Goal: Task Accomplishment & Management: Complete application form

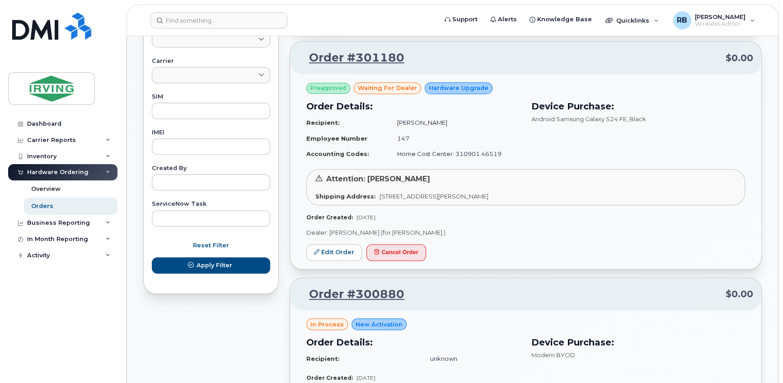
scroll to position [328, 0]
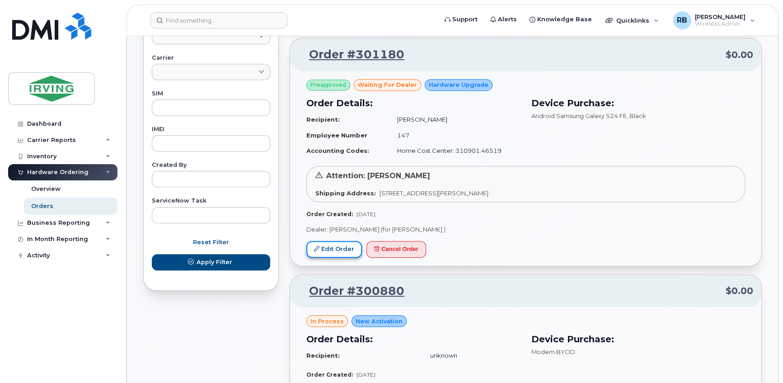
click at [334, 246] on link "Edit Order" at bounding box center [334, 249] width 56 height 17
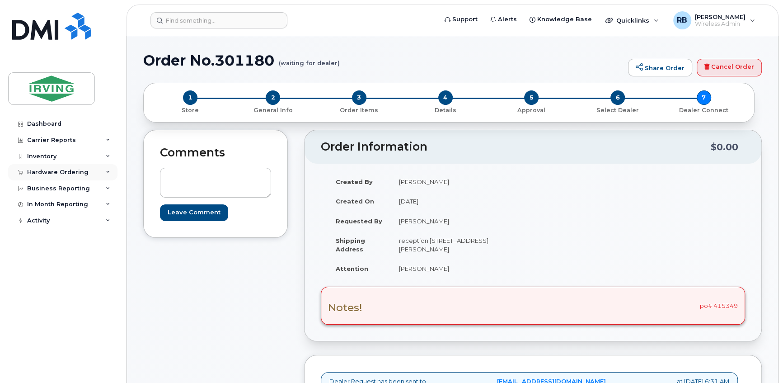
click at [49, 177] on div "Hardware Ordering" at bounding box center [62, 172] width 109 height 16
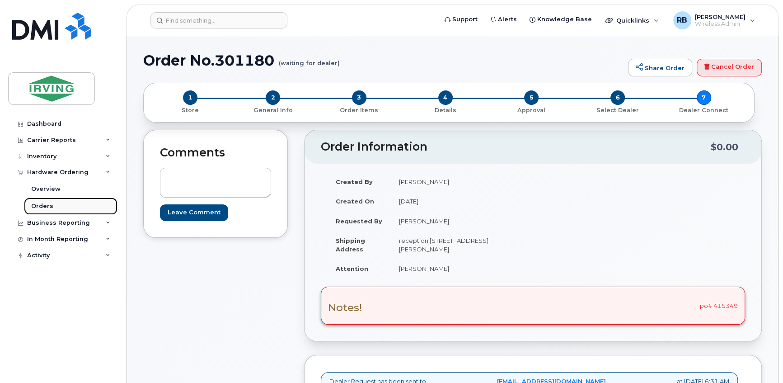
click at [44, 204] on div "Orders" at bounding box center [42, 206] width 22 height 8
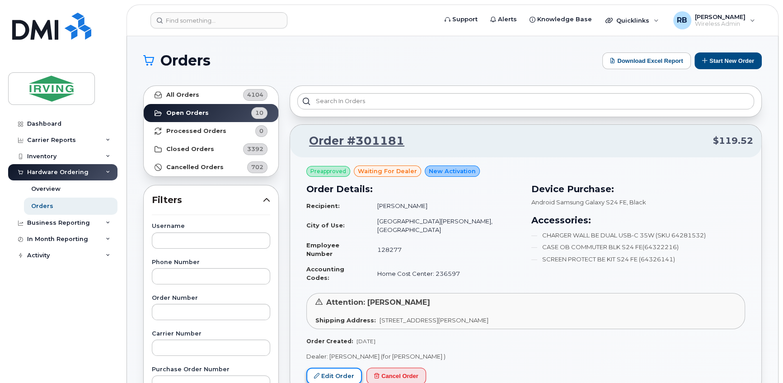
click at [330, 367] on link "Edit Order" at bounding box center [334, 375] width 56 height 17
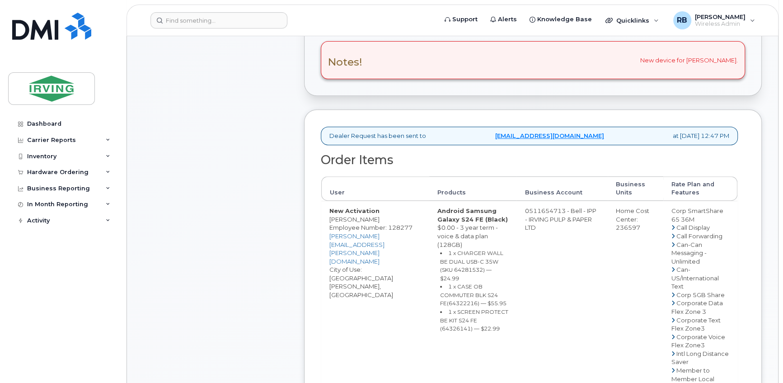
scroll to position [328, 0]
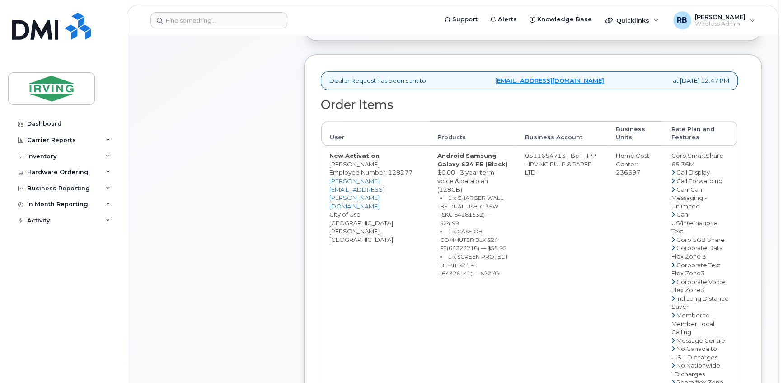
click at [559, 158] on td "0511654713 - Bell - IPP - IRVING PULP & PAPER LTD" at bounding box center [561, 385] width 91 height 481
click at [532, 153] on td "0511654713 - Bell - IPP - IRVING PULP & PAPER LTD" at bounding box center [561, 385] width 91 height 481
drag, startPoint x: 532, startPoint y: 153, endPoint x: 551, endPoint y: 152, distance: 19.0
click at [551, 152] on td "0511654713 - Bell - IPP - IRVING PULP & PAPER LTD" at bounding box center [561, 385] width 91 height 481
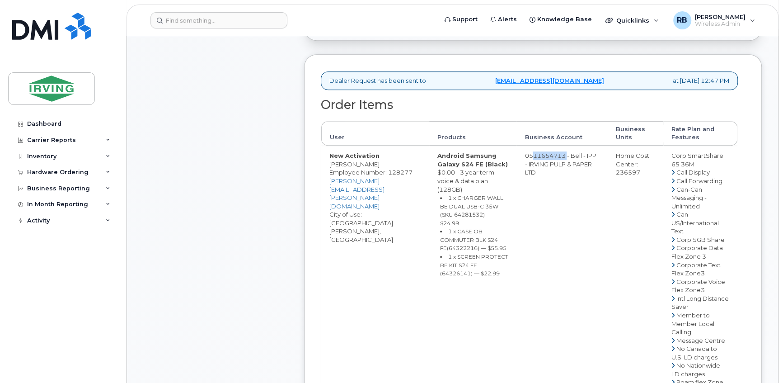
drag, startPoint x: 532, startPoint y: 153, endPoint x: 569, endPoint y: 155, distance: 37.5
click at [569, 155] on td "0511654713 - Bell - IPP - IRVING PULP & PAPER LTD" at bounding box center [561, 385] width 91 height 481
copy td "511654713"
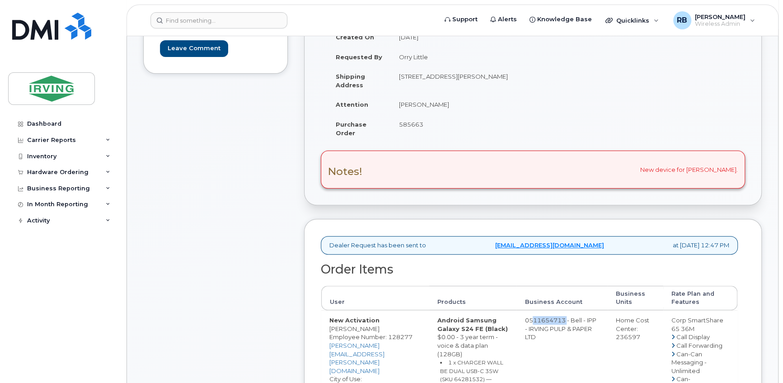
scroll to position [109, 0]
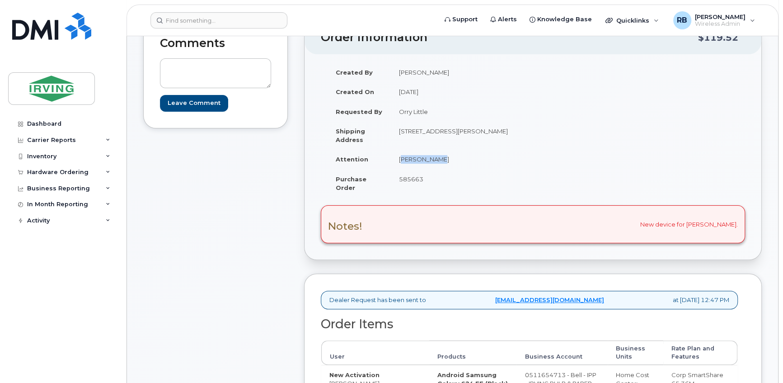
drag, startPoint x: 429, startPoint y: 160, endPoint x: 398, endPoint y: 159, distance: 31.2
click at [398, 159] on td "[PERSON_NAME]" at bounding box center [458, 159] width 135 height 20
copy td "[PERSON_NAME]"
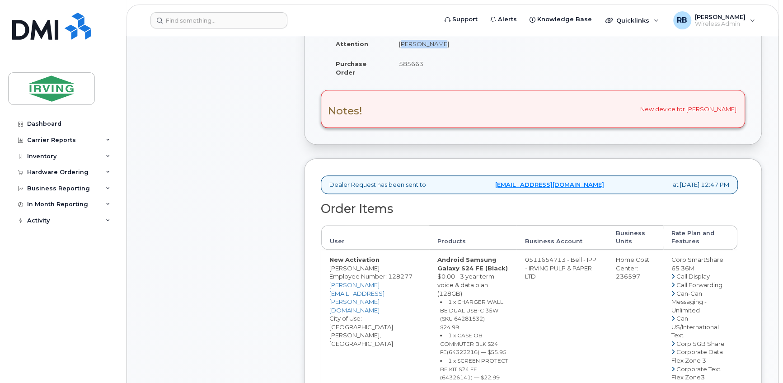
scroll to position [328, 0]
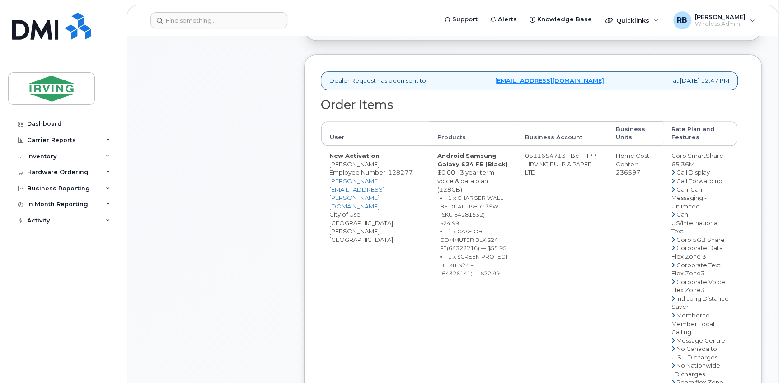
click at [348, 168] on span "Employee Number: 128277" at bounding box center [370, 171] width 83 height 7
drag, startPoint x: 371, startPoint y: 162, endPoint x: 330, endPoint y: 163, distance: 41.1
click at [330, 163] on td "New Activation Robert Moore Employee Number: 128277 moore.robert@irvingpulp.com…" at bounding box center [375, 385] width 108 height 481
copy td "[PERSON_NAME]"
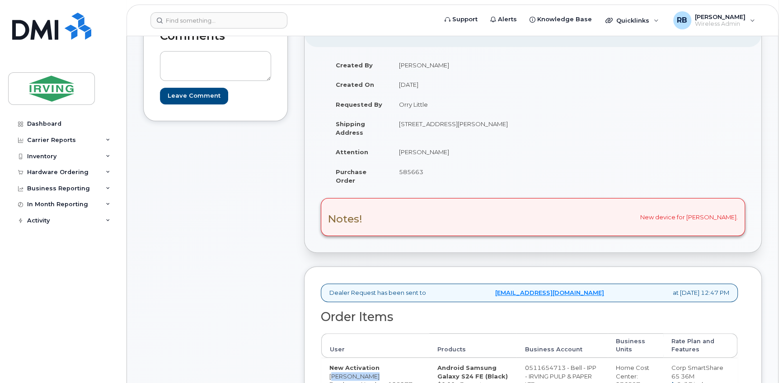
scroll to position [109, 0]
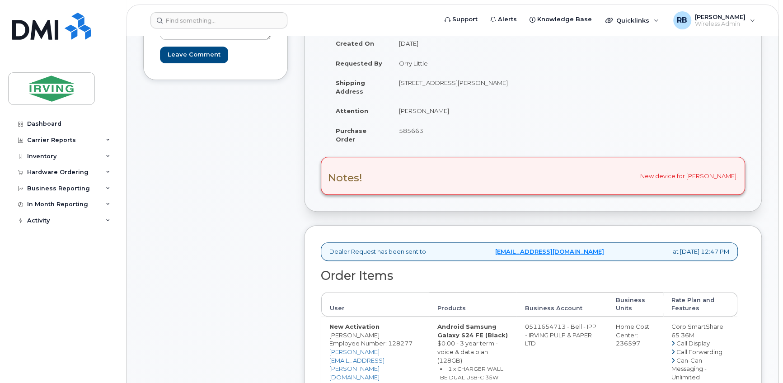
scroll to position [219, 0]
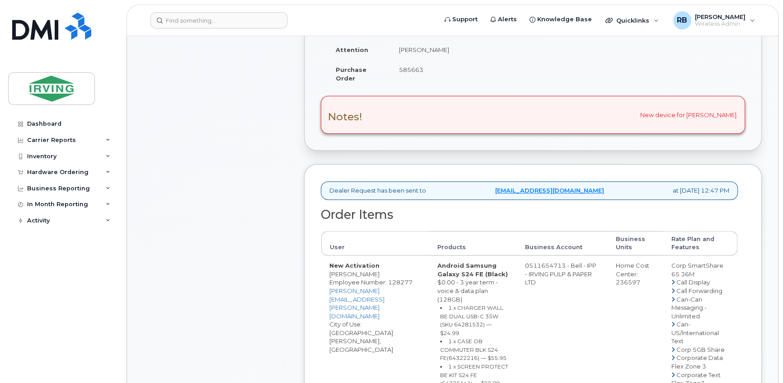
copy td "[PERSON_NAME]"
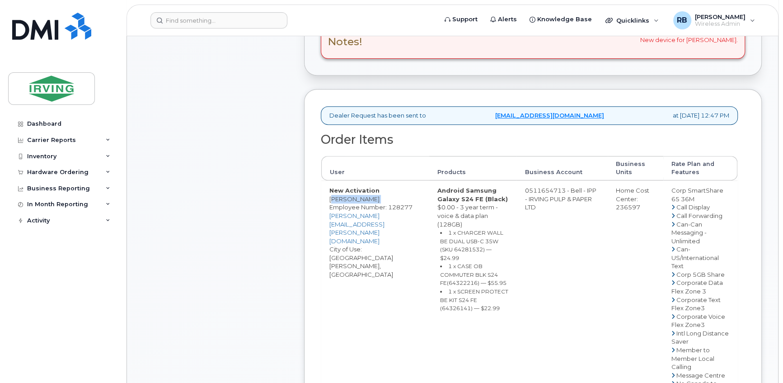
scroll to position [328, 0]
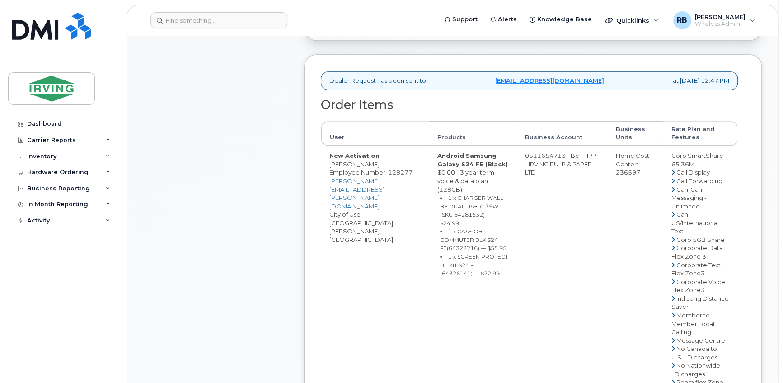
click at [466, 211] on small "1 x CHARGER WALL BE DUAL USB-C 35W (SKU 64281532) — $24.99" at bounding box center [471, 210] width 63 height 32
copy small "64281532"
click at [467, 244] on small "1 x CASE OB COMMUTER BLK S24 FE(64322216) — $55.95" at bounding box center [473, 239] width 66 height 23
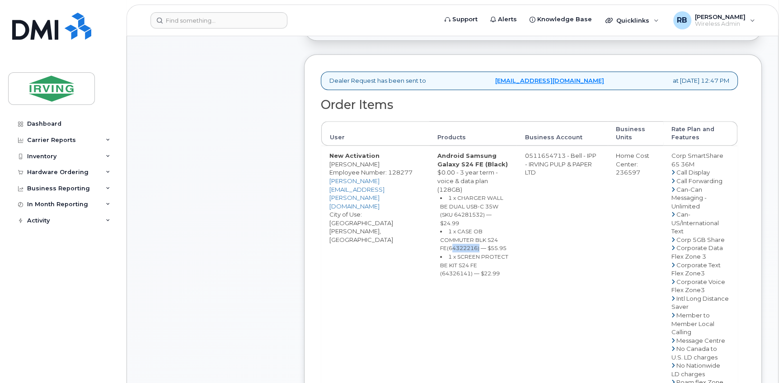
copy small "64322216"
click at [456, 274] on small "1 x SCREEN PROTECT BE KIT S24 FE (64326141) — $22.99" at bounding box center [474, 264] width 68 height 23
copy small "64326141"
click at [387, 244] on td "New Activation Robert Moore Employee Number: 128277 moore.robert@irvingpulp.com…" at bounding box center [375, 385] width 108 height 481
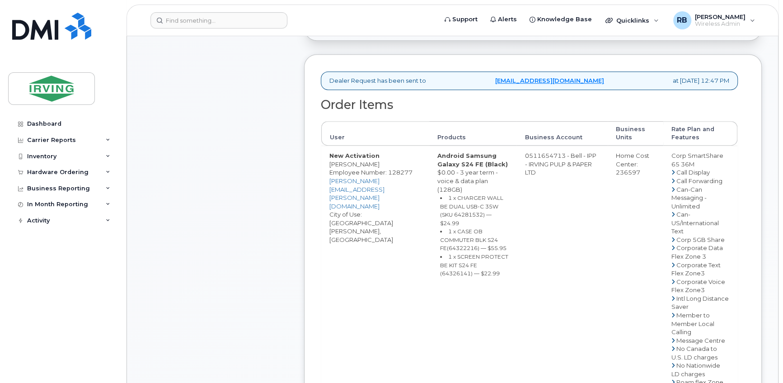
click at [542, 157] on td "0511654713 - Bell - IPP - IRVING PULP & PAPER LTD" at bounding box center [561, 385] width 91 height 481
drag, startPoint x: 533, startPoint y: 155, endPoint x: 570, endPoint y: 154, distance: 37.5
click at [570, 154] on td "0511654713 - Bell - IPP - IRVING PULP & PAPER LTD" at bounding box center [561, 385] width 91 height 481
drag, startPoint x: 533, startPoint y: 154, endPoint x: 569, endPoint y: 153, distance: 36.1
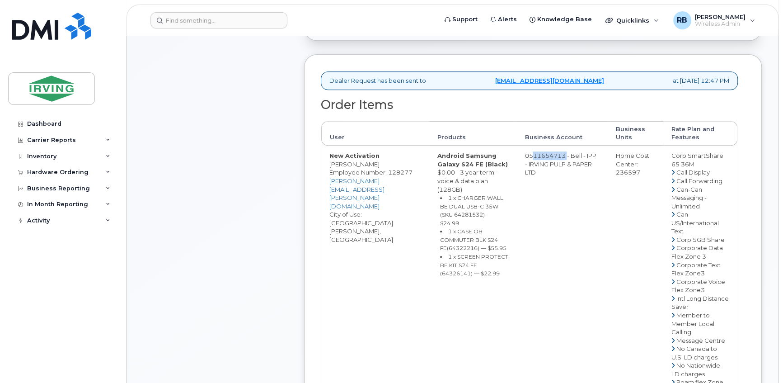
click at [569, 153] on td "0511654713 - Bell - IPP - IRVING PULP & PAPER LTD" at bounding box center [561, 385] width 91 height 481
copy td "511654713"
click at [257, 186] on div "Comments Leave Comment" at bounding box center [215, 267] width 145 height 933
click at [240, 134] on div "Comments Leave Comment" at bounding box center [215, 267] width 145 height 933
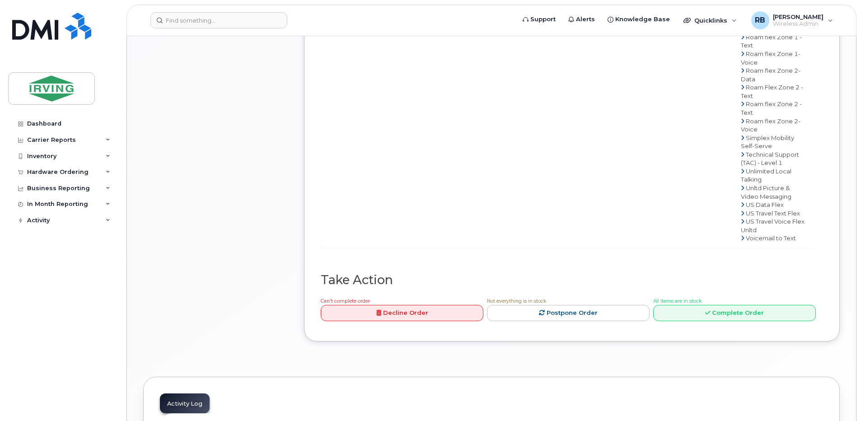
scroll to position [783, 0]
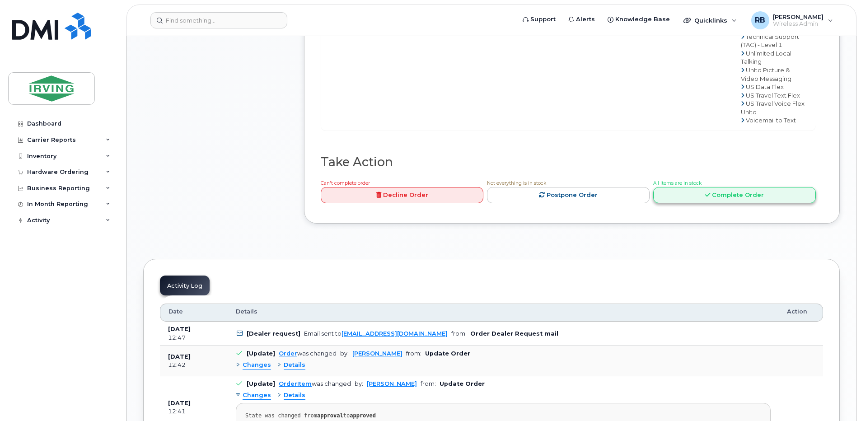
click at [666, 196] on link "Complete Order" at bounding box center [734, 195] width 163 height 17
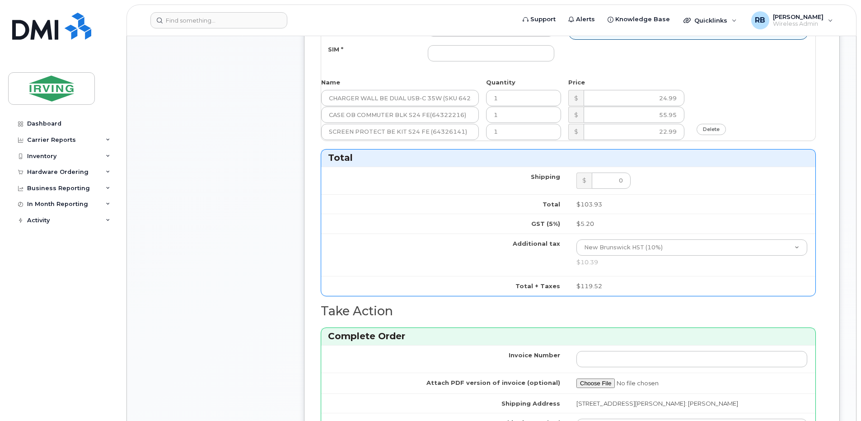
scroll to position [421, 0]
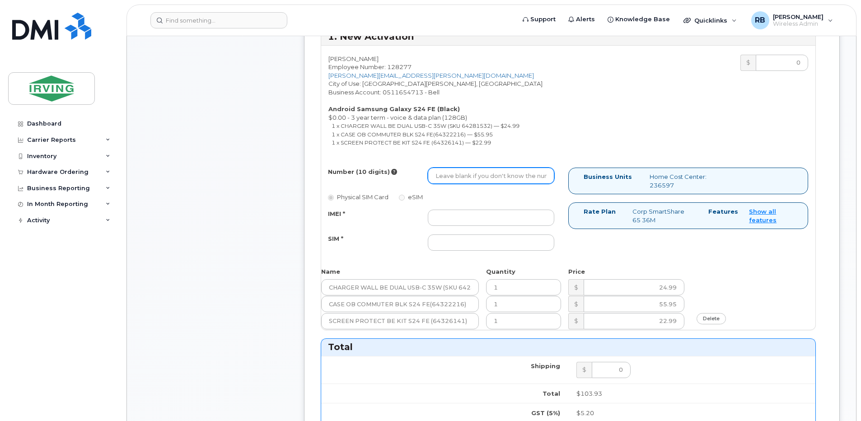
click at [487, 175] on input "Number (10 digits)" at bounding box center [491, 176] width 126 height 16
click at [458, 173] on input "Number (10 digits)" at bounding box center [491, 176] width 126 height 16
paste input "5062719435"
type input "5062719435"
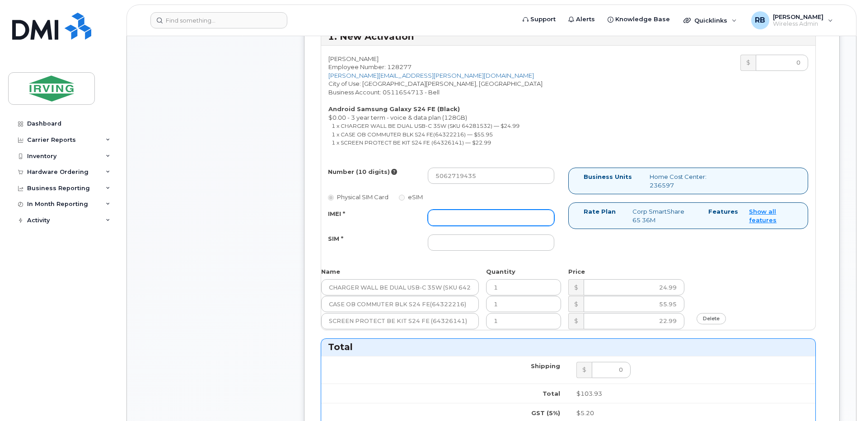
click at [442, 219] on input "IMEI *" at bounding box center [491, 218] width 126 height 16
paste input "352693795473400"
type input "352693795473400"
click at [450, 241] on input "SIM *" at bounding box center [491, 242] width 126 height 16
paste input "89302610207415302279"
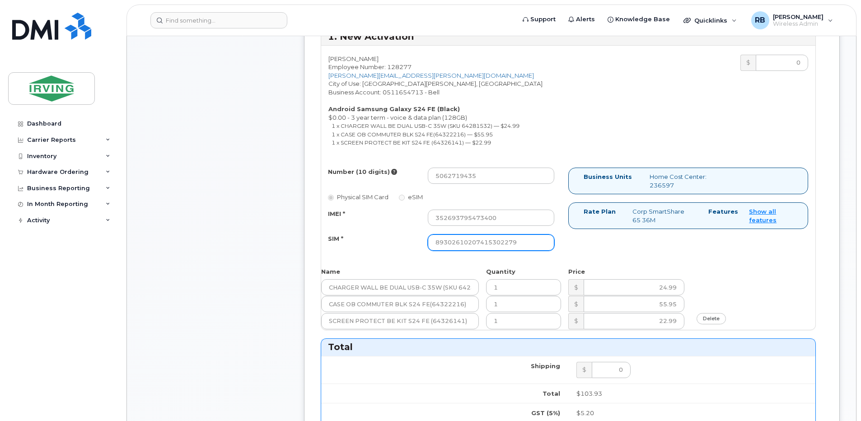
type input "89302610207415302279"
click at [299, 243] on div "Comments Leave Comment Order Information $119.52 Created By Janey McLaughlin Cr…" at bounding box center [491, 253] width 696 height 1090
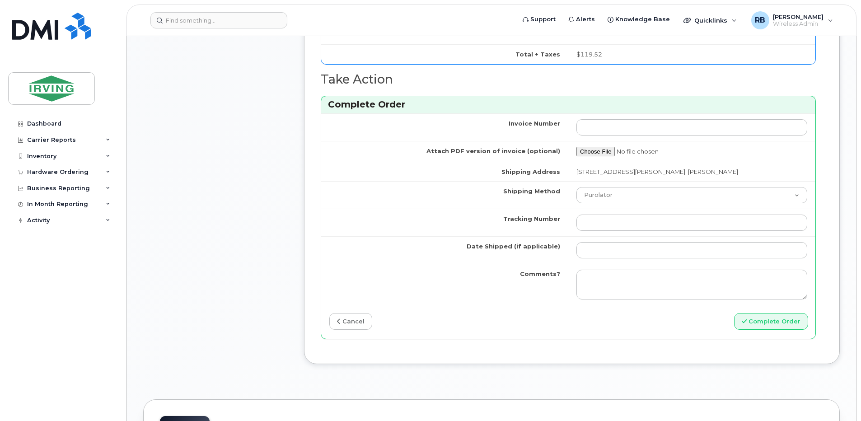
scroll to position [843, 0]
click at [617, 197] on select "Purolator UPS FedEx Canada Post Courier Other Drop Off Pick Up" at bounding box center [691, 194] width 231 height 16
select select "Drop Off"
click at [576, 186] on select "Purolator UPS FedEx Canada Post Courier Other Drop Off Pick Up" at bounding box center [691, 194] width 231 height 16
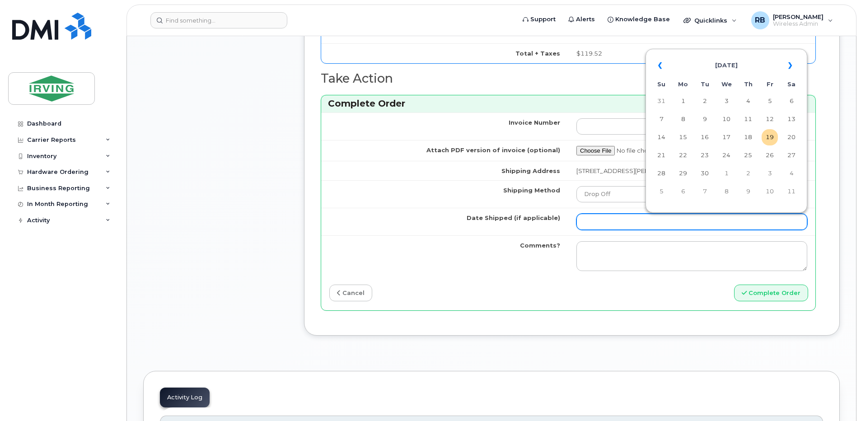
click at [629, 221] on input "Date Shipped (if applicable)" at bounding box center [691, 222] width 231 height 16
click at [724, 157] on td "24" at bounding box center [726, 155] width 16 height 16
type input "[DATE]"
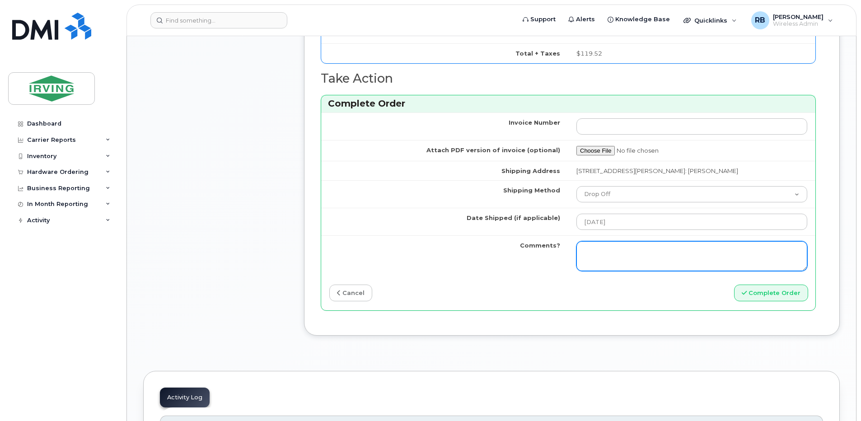
click at [649, 251] on textarea "Comments?" at bounding box center [691, 256] width 231 height 30
type textarea "p"
type textarea "Please be advised the order has been completed. SO#26208560 Allow 1-3 business …"
click at [615, 258] on textarea "Please be advised the order has been completed. SO#26208560 Allow 1-3 business …" at bounding box center [691, 256] width 231 height 30
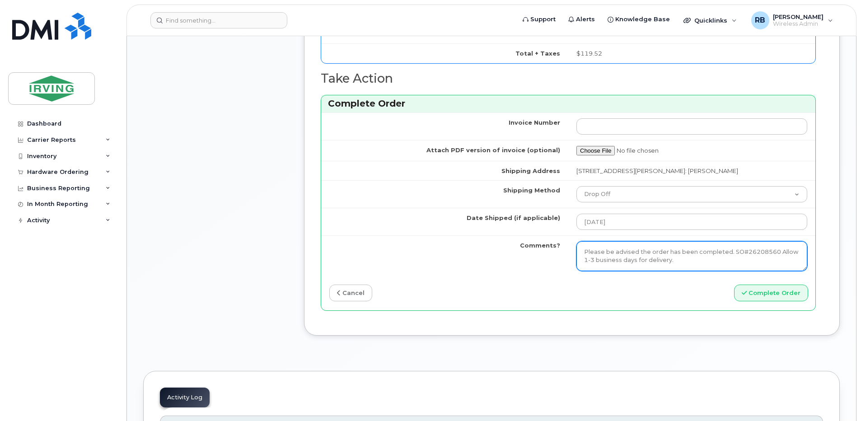
click at [615, 258] on textarea "Please be advised the order has been completed. SO#26208560 Allow 1-3 business …" at bounding box center [691, 256] width 231 height 30
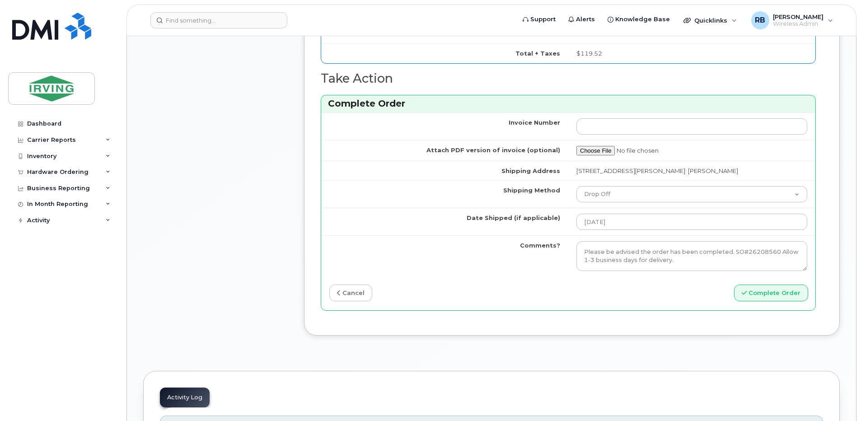
click at [517, 290] on div "cancel" at bounding box center [444, 293] width 247 height 17
click at [403, 224] on td "Date Shipped (if applicable)" at bounding box center [444, 222] width 247 height 28
click at [774, 294] on button "Complete Order" at bounding box center [771, 293] width 74 height 17
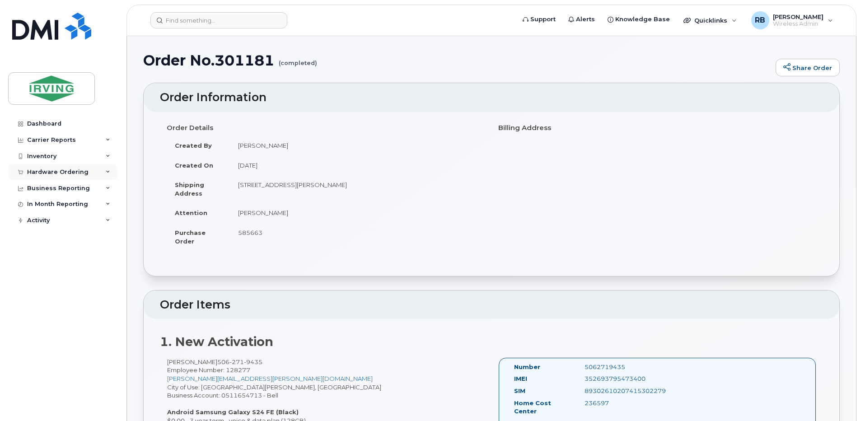
click at [86, 174] on div "Hardware Ordering" at bounding box center [62, 172] width 109 height 16
click at [52, 203] on link "Orders" at bounding box center [70, 205] width 93 height 17
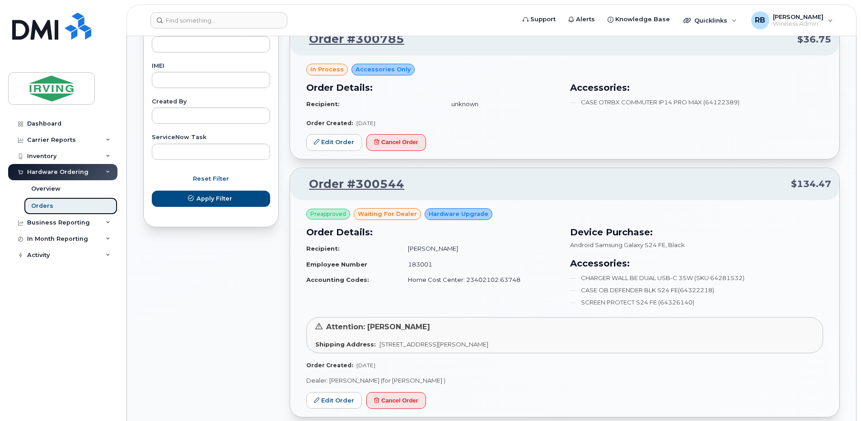
scroll to position [542, 0]
